Goal: Task Accomplishment & Management: Manage account settings

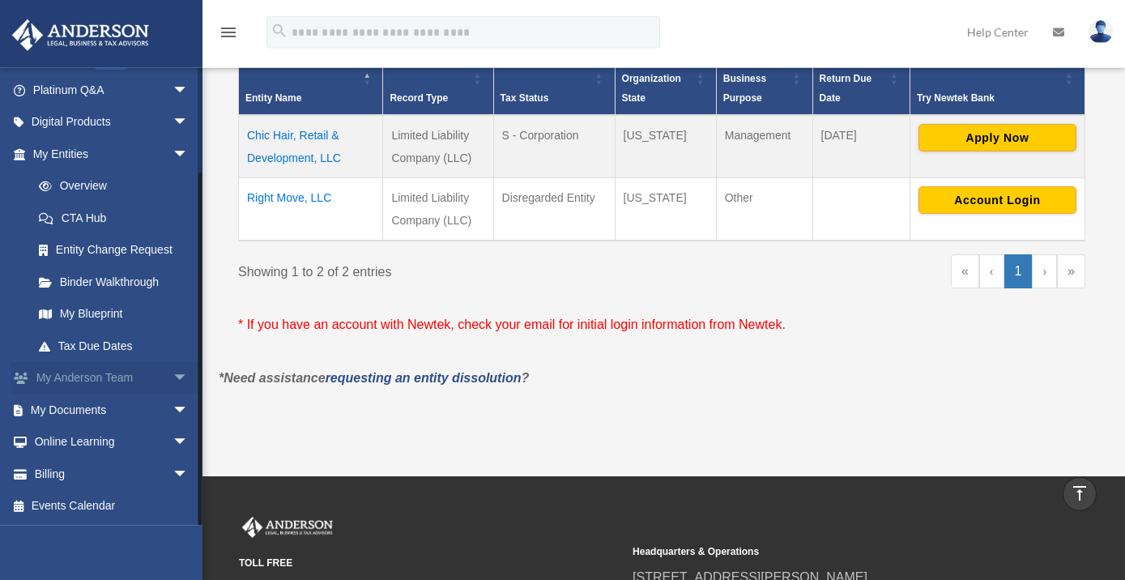
scroll to position [438, 0]
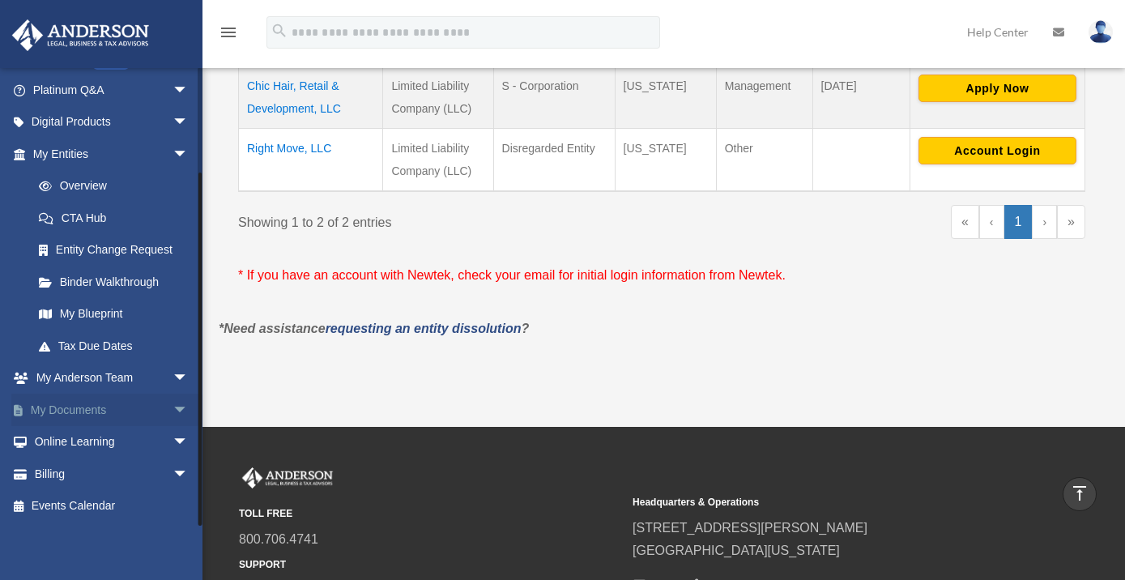
click at [173, 412] on span "arrow_drop_down" at bounding box center [189, 410] width 32 height 33
click at [64, 445] on link "Box" at bounding box center [118, 442] width 190 height 32
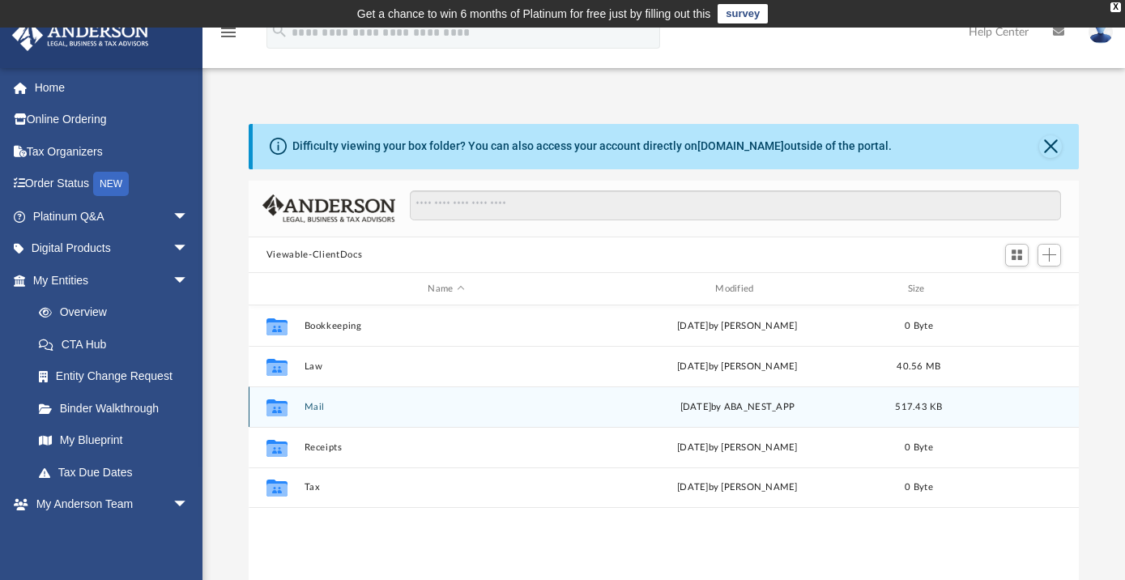
scroll to position [357, 820]
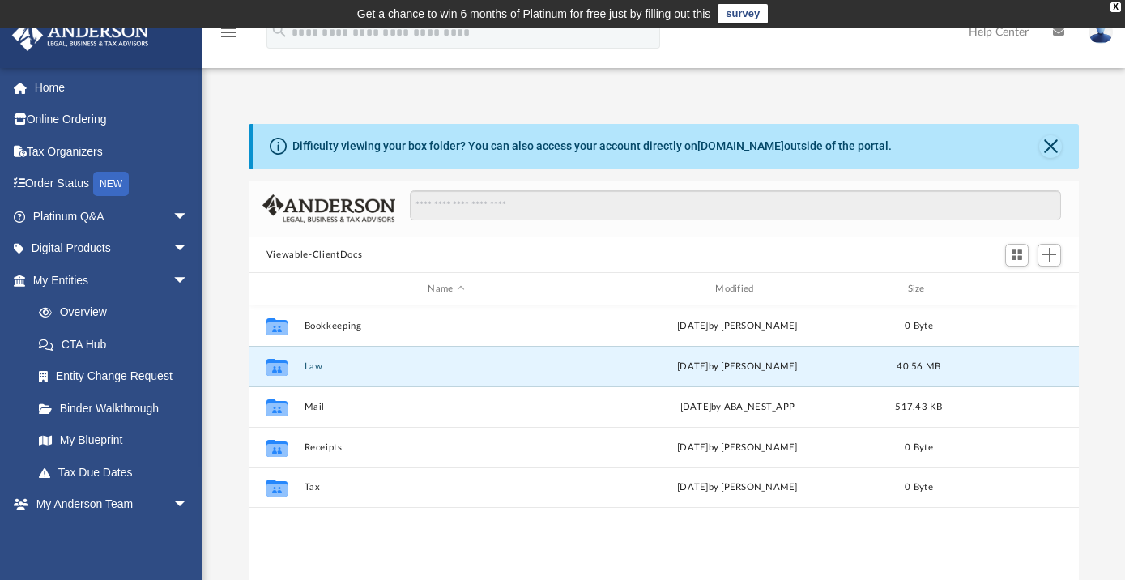
click at [310, 367] on button "Law" at bounding box center [446, 366] width 284 height 11
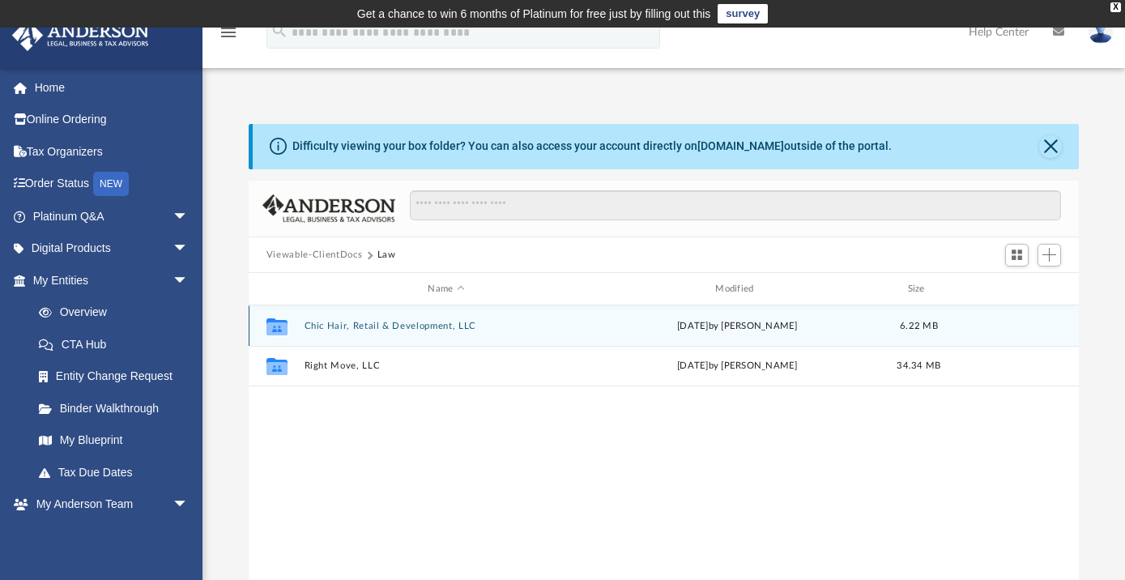
click at [419, 324] on button "Chic Hair, Retail & Development, LLC" at bounding box center [446, 326] width 284 height 11
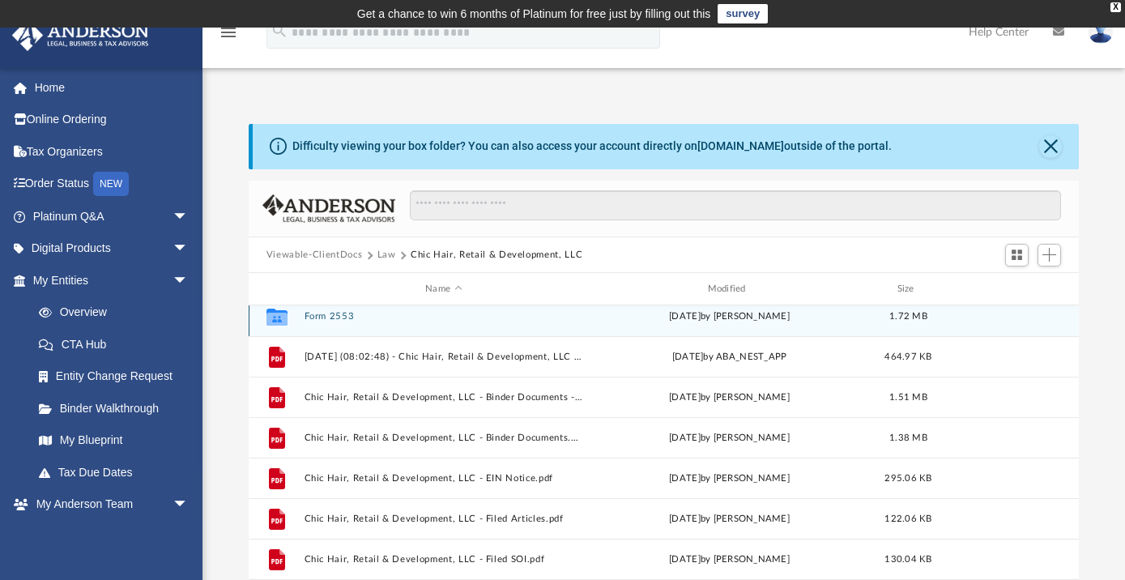
scroll to position [0, 0]
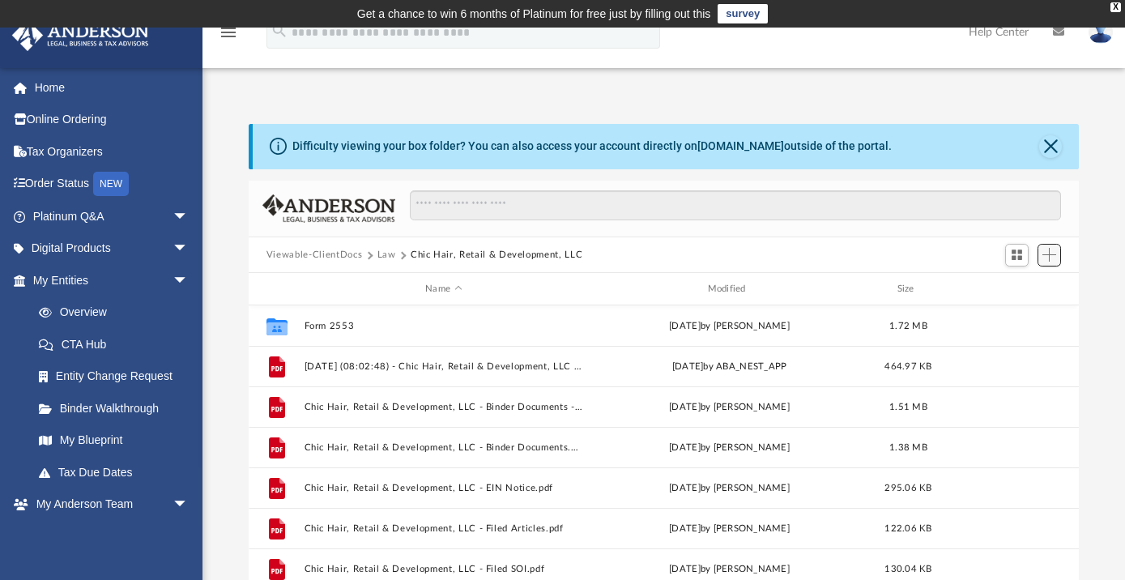
click at [1050, 260] on span "Add" at bounding box center [1050, 255] width 14 height 14
click at [1020, 291] on li "Upload" at bounding box center [1027, 287] width 52 height 17
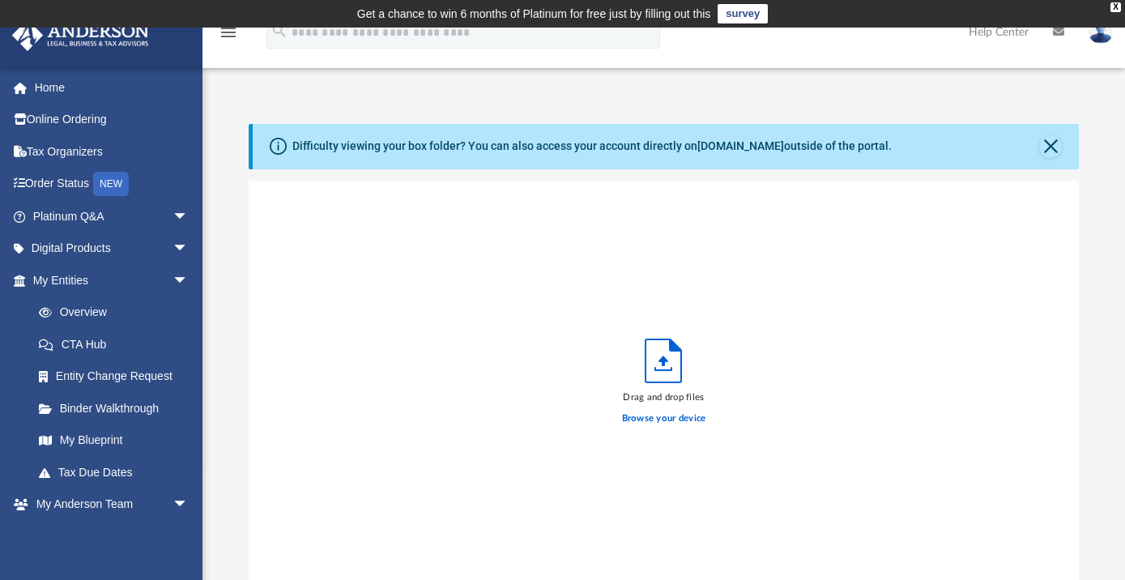
scroll to position [401, 820]
click at [1048, 145] on button "Close" at bounding box center [1051, 146] width 23 height 23
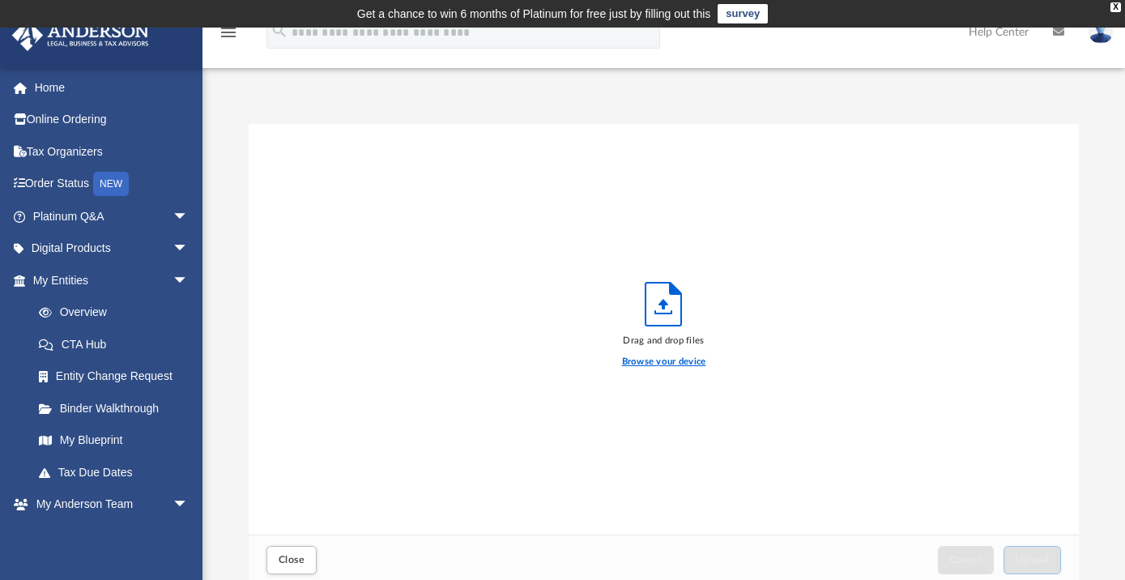
click at [651, 364] on label "Browse your device" at bounding box center [664, 362] width 84 height 15
click at [0, 0] on input "Browse your device" at bounding box center [0, 0] width 0 height 0
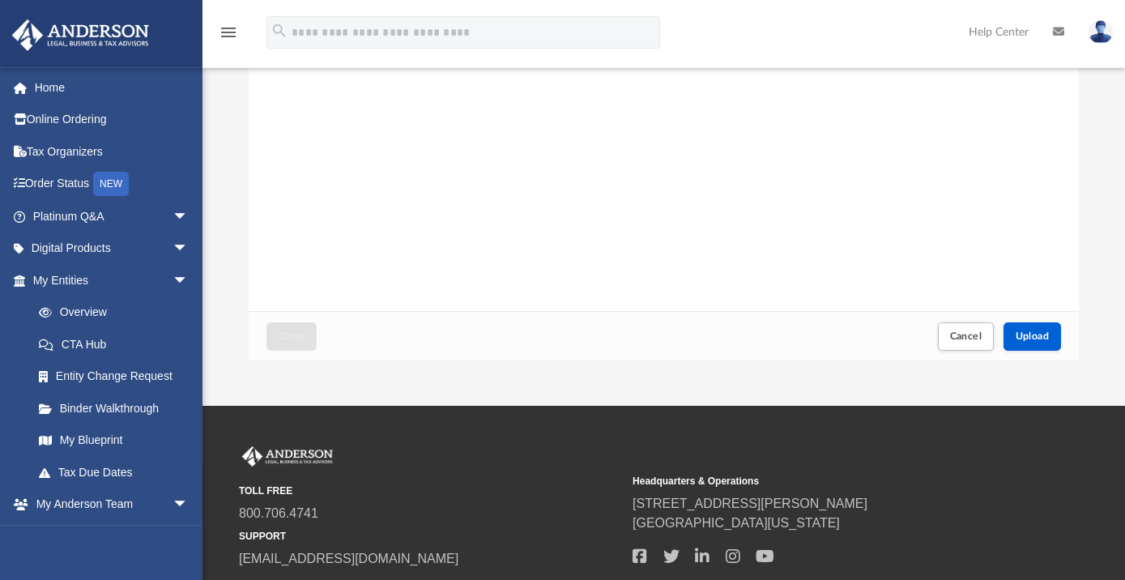
scroll to position [263, 0]
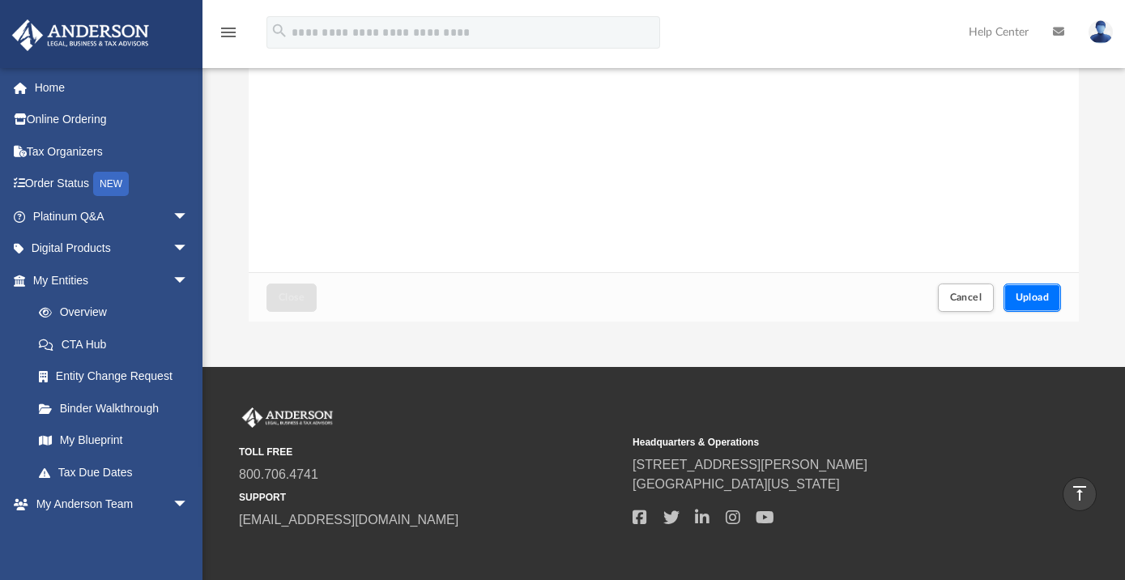
click at [1038, 303] on button "Upload" at bounding box center [1033, 298] width 58 height 28
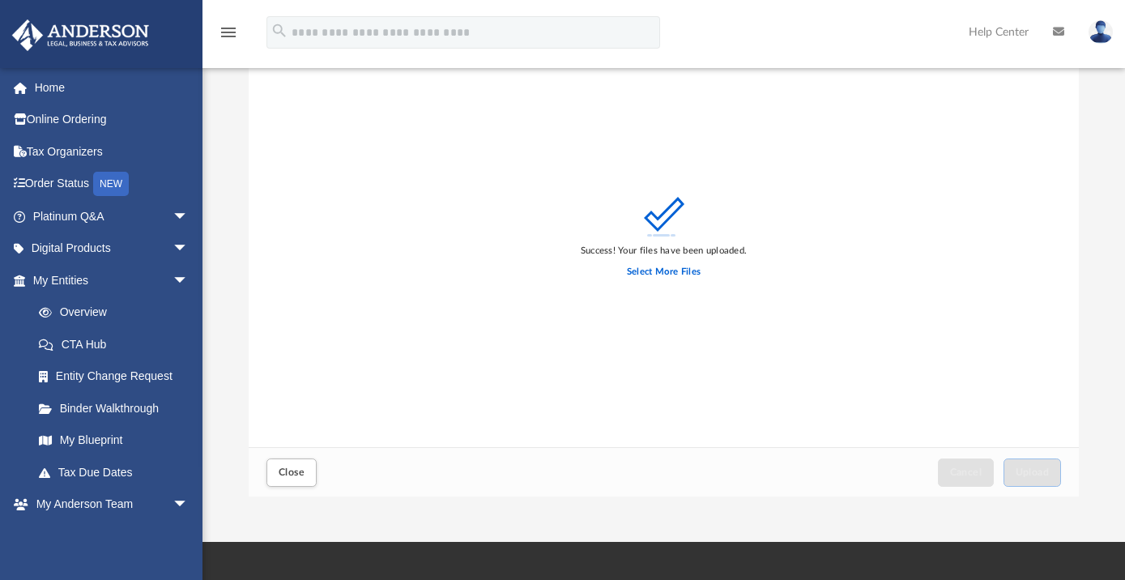
scroll to position [0, 0]
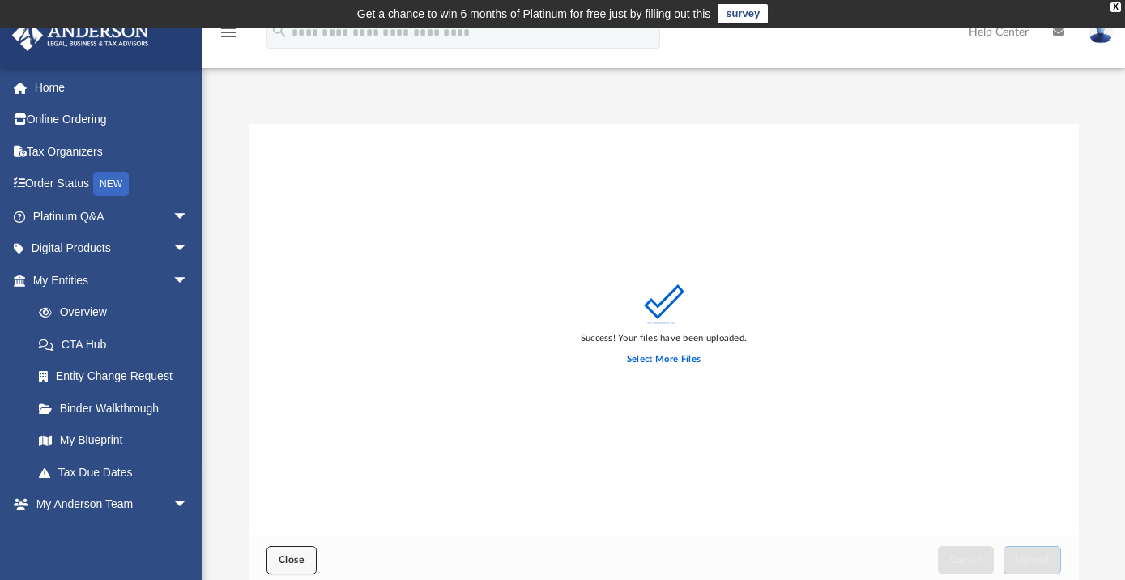
click at [291, 563] on span "Close" at bounding box center [292, 560] width 26 height 10
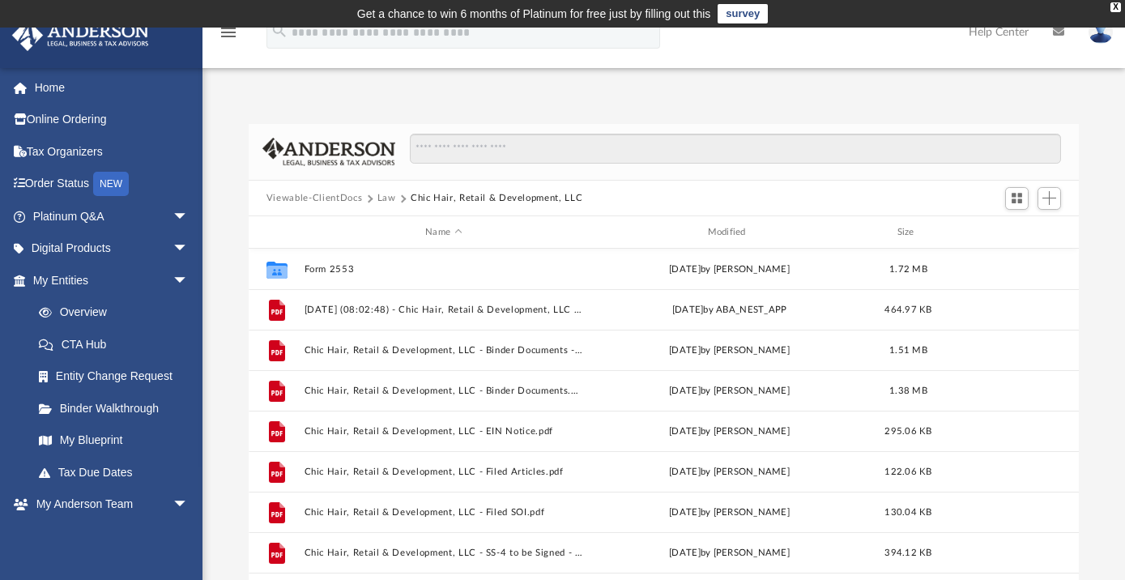
click at [1096, 41] on img at bounding box center [1101, 31] width 24 height 23
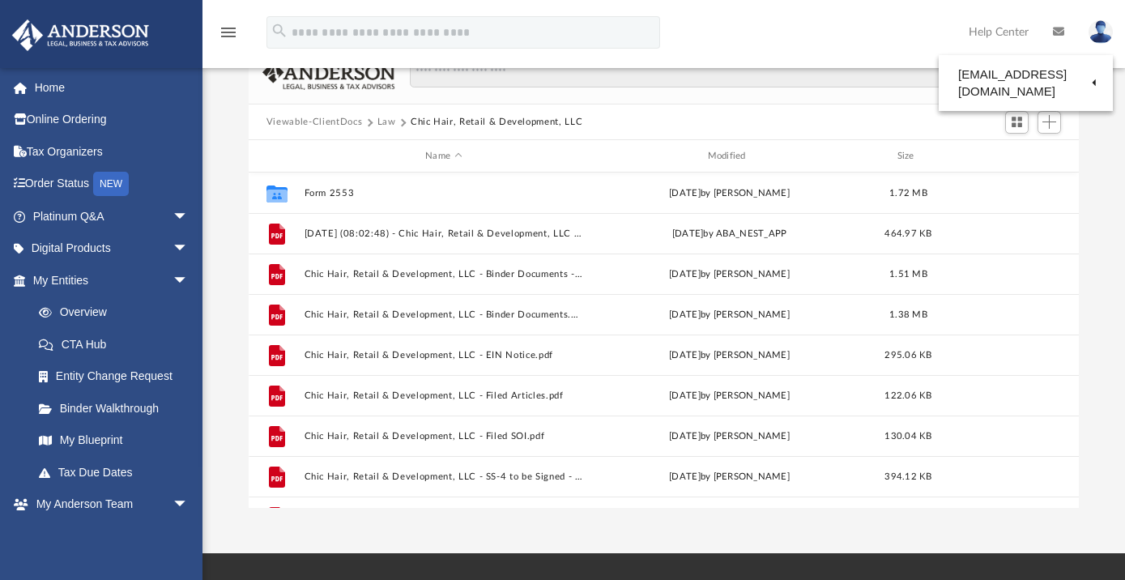
click at [1091, 142] on div "Difficulty viewing your box folder? You can also access your account directly o…" at bounding box center [664, 278] width 923 height 461
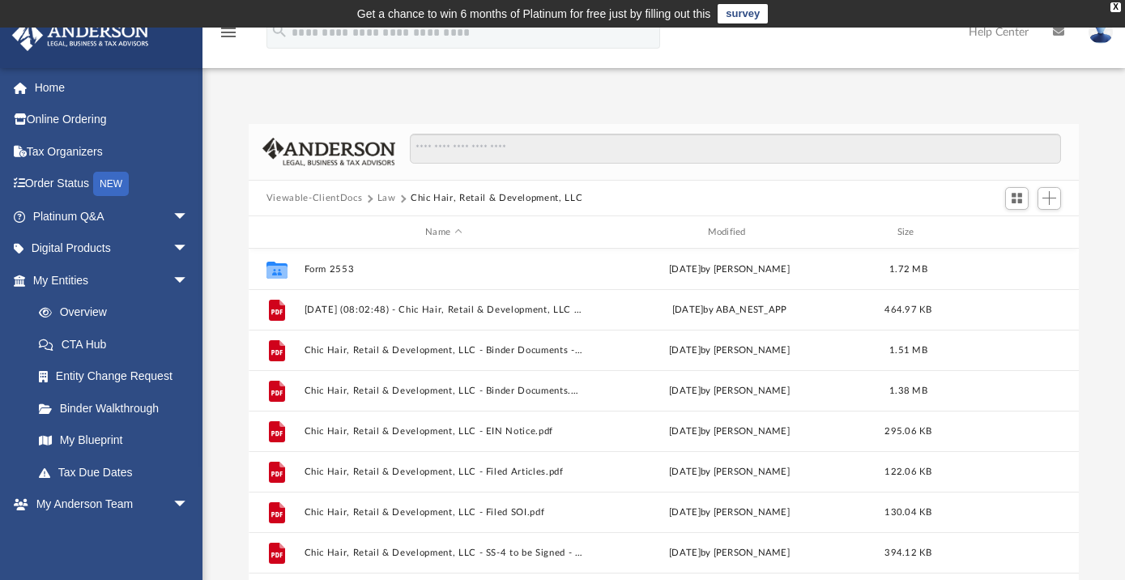
click at [1097, 33] on img at bounding box center [1101, 31] width 24 height 23
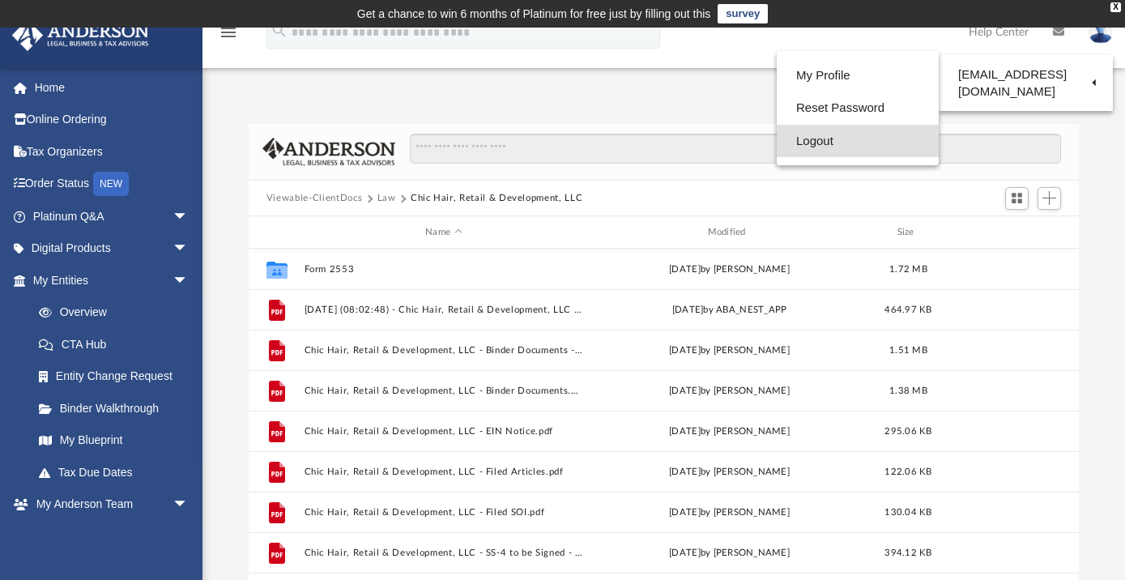
click at [787, 143] on link "Logout" at bounding box center [858, 141] width 162 height 33
